Goal: Task Accomplishment & Management: Use online tool/utility

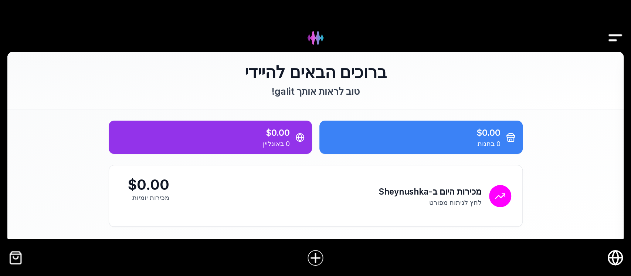
click at [609, 37] on img "Drawer" at bounding box center [615, 38] width 17 height 28
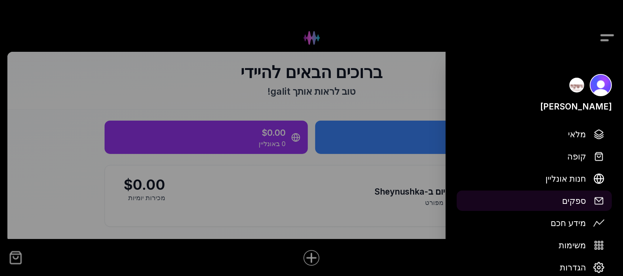
click at [573, 201] on span "ספקים" at bounding box center [574, 200] width 24 height 13
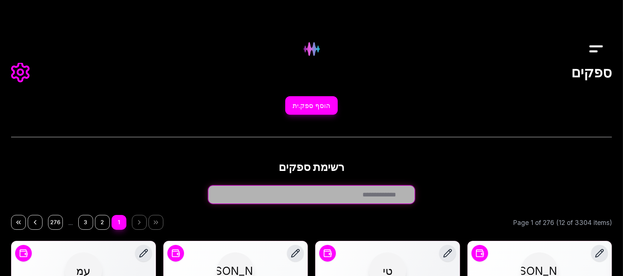
drag, startPoint x: 384, startPoint y: 199, endPoint x: 384, endPoint y: 195, distance: 4.1
click at [384, 199] on input "חפש ספק.ית..." at bounding box center [311, 194] width 207 height 18
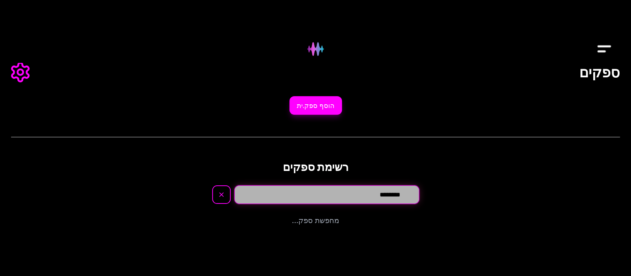
type input "********"
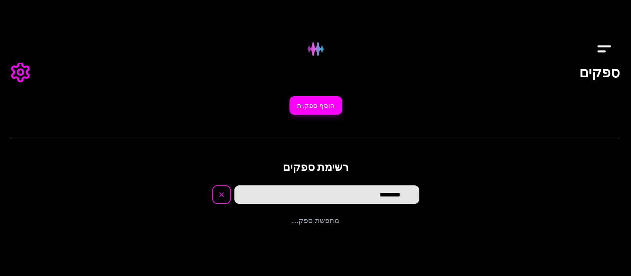
click at [335, 225] on p "מחפשת ספק..." at bounding box center [315, 220] width 609 height 11
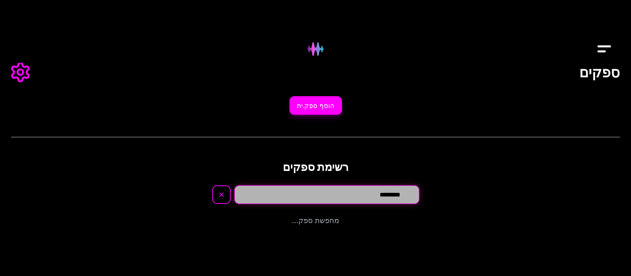
click at [357, 193] on input "********" at bounding box center [326, 194] width 185 height 18
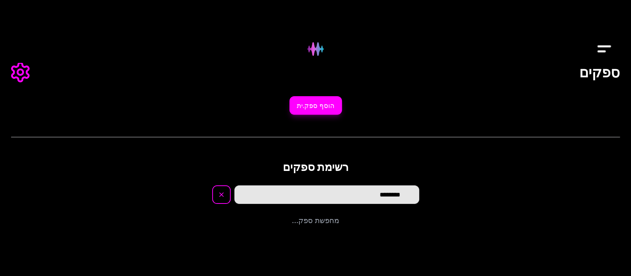
click at [605, 44] on img "Drawer" at bounding box center [604, 49] width 17 height 28
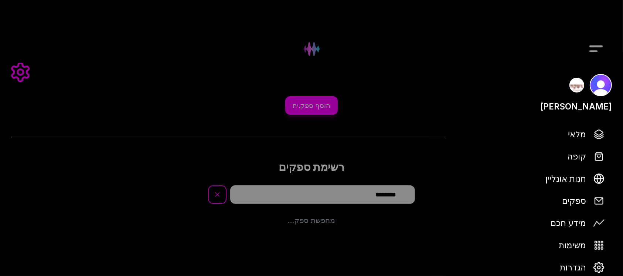
click at [593, 43] on div at bounding box center [311, 138] width 623 height 276
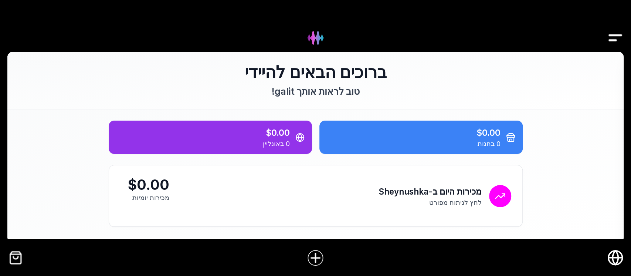
click at [616, 35] on img "Drawer" at bounding box center [615, 38] width 17 height 28
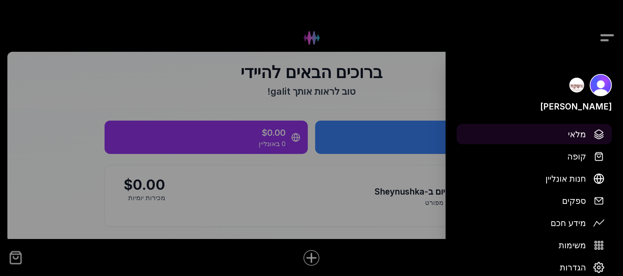
click at [574, 135] on span "מלאי" at bounding box center [577, 134] width 18 height 13
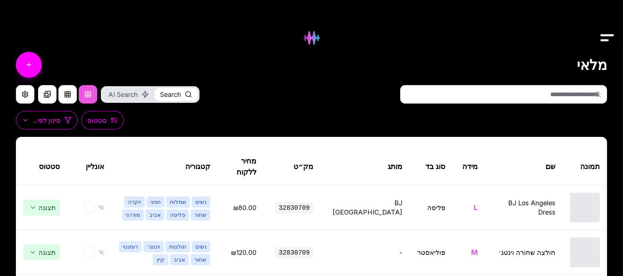
click at [546, 93] on input "text" at bounding box center [503, 94] width 207 height 18
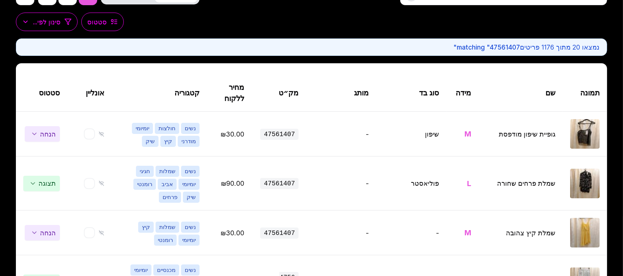
scroll to position [148, 0]
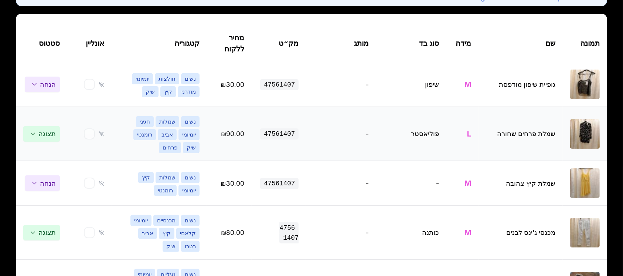
type input "********"
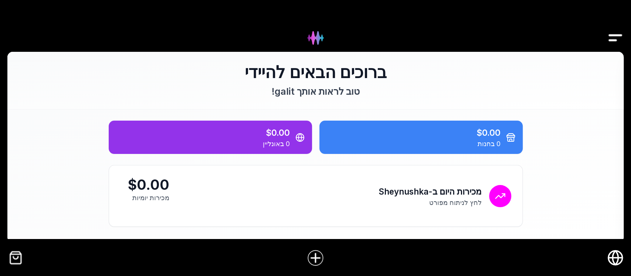
click at [615, 32] on img "Drawer" at bounding box center [615, 38] width 17 height 28
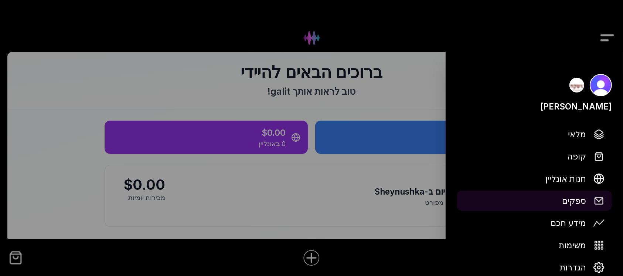
click at [576, 202] on span "ספקים" at bounding box center [574, 200] width 24 height 13
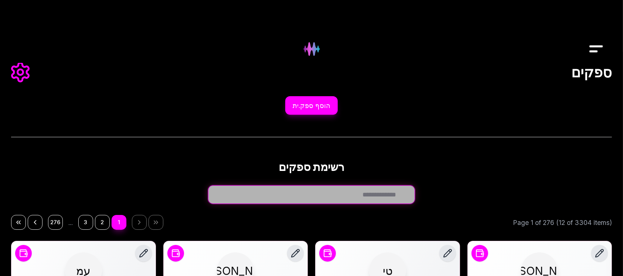
click at [396, 196] on input "חפש ספק.ית..." at bounding box center [311, 194] width 207 height 18
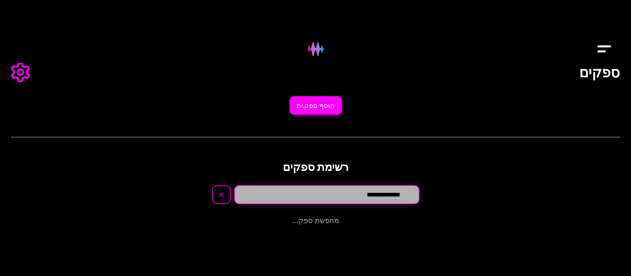
click at [339, 195] on input "**********" at bounding box center [326, 194] width 185 height 18
type input "*"
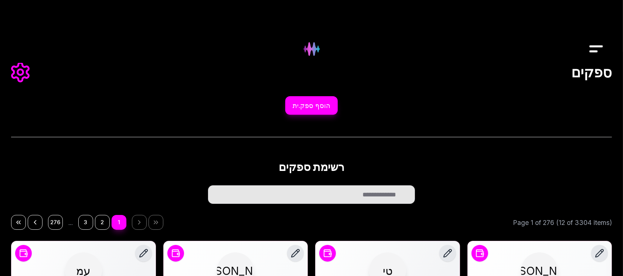
click at [594, 46] on img "Drawer" at bounding box center [596, 49] width 17 height 28
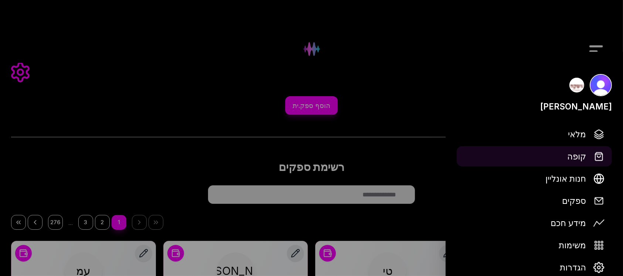
click at [574, 158] on span "קופה" at bounding box center [577, 156] width 19 height 13
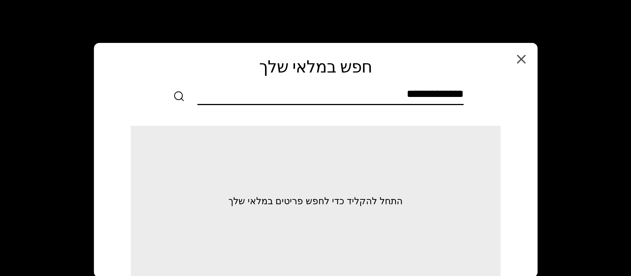
click at [453, 95] on input "text" at bounding box center [330, 95] width 266 height 17
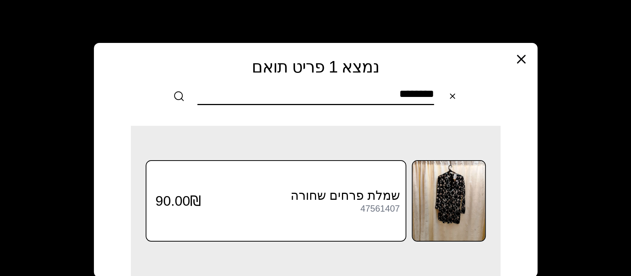
type input "********"
click at [521, 60] on icon "button" at bounding box center [521, 58] width 7 height 7
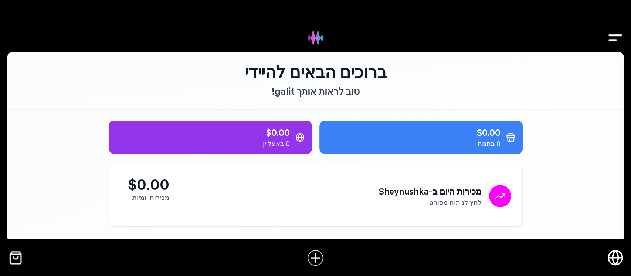
click at [552, 46] on div at bounding box center [315, 26] width 631 height 52
click at [552, 44] on div at bounding box center [315, 26] width 631 height 52
click at [552, 43] on div at bounding box center [315, 26] width 631 height 52
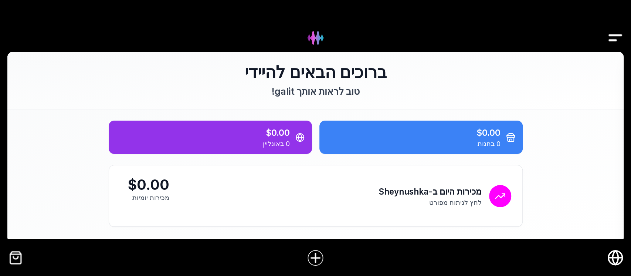
click at [552, 43] on div at bounding box center [315, 26] width 631 height 52
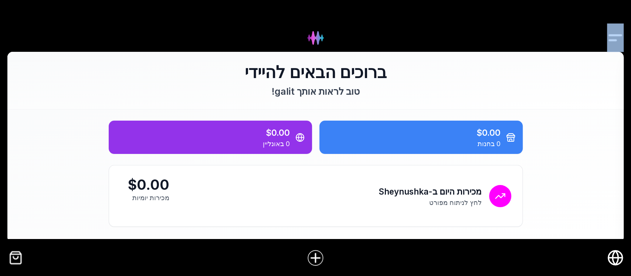
click at [552, 43] on div at bounding box center [315, 26] width 631 height 52
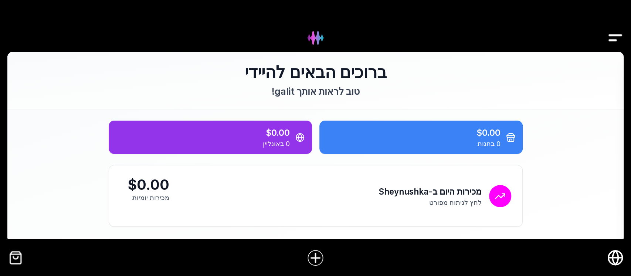
click at [552, 43] on div at bounding box center [315, 26] width 631 height 52
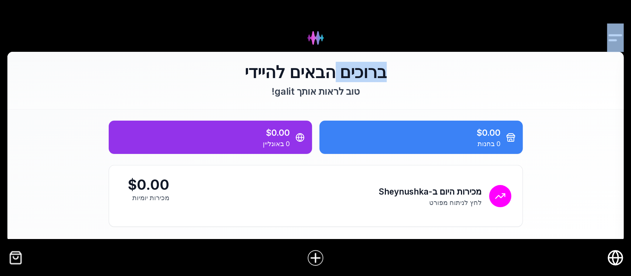
click at [552, 43] on div at bounding box center [315, 26] width 631 height 52
